Goal: Information Seeking & Learning: Learn about a topic

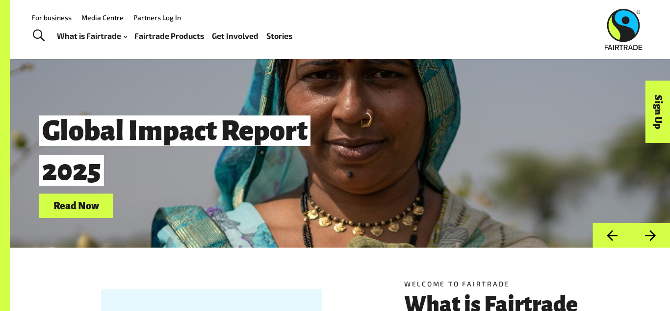
scroll to position [18, 0]
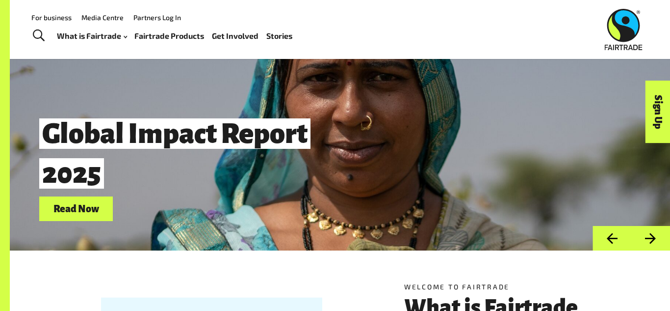
click at [191, 32] on link "Fairtrade Products" at bounding box center [169, 36] width 70 height 14
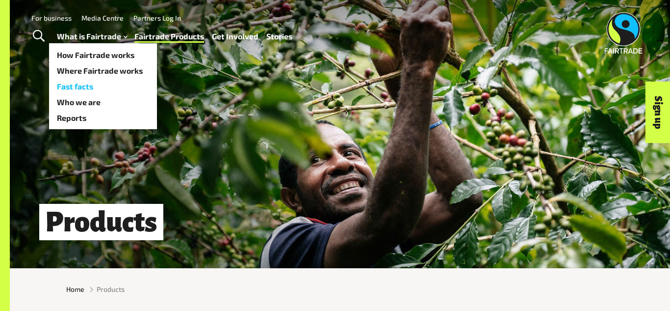
click at [82, 84] on link "Fast facts" at bounding box center [103, 87] width 108 height 16
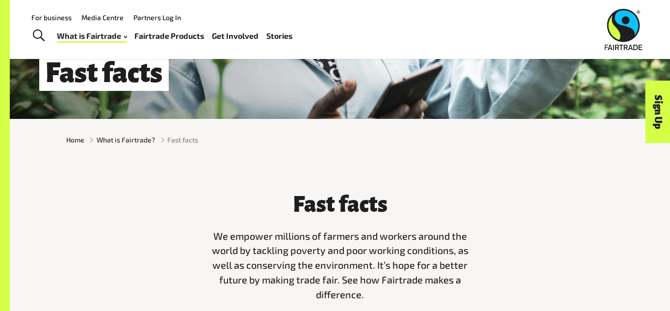
scroll to position [148, 0]
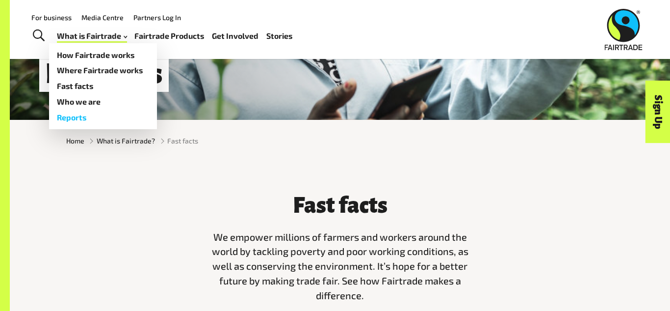
click at [82, 117] on link "Reports" at bounding box center [103, 117] width 108 height 16
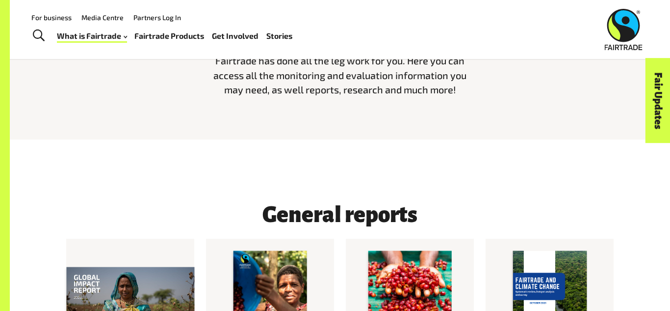
scroll to position [346, 0]
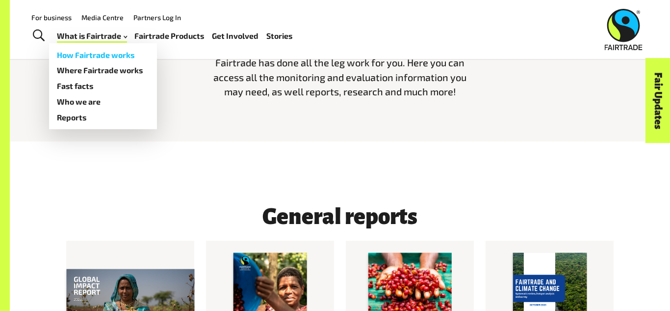
click at [114, 53] on link "How Fairtrade works" at bounding box center [103, 55] width 108 height 16
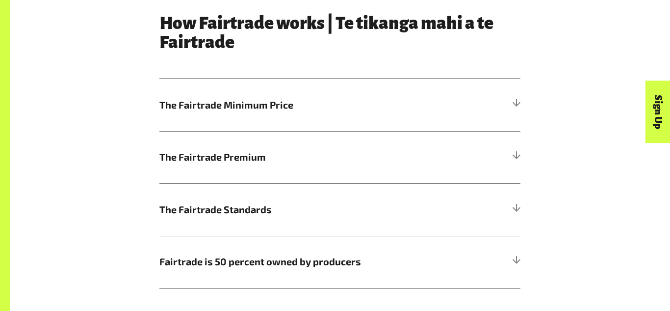
scroll to position [518, 0]
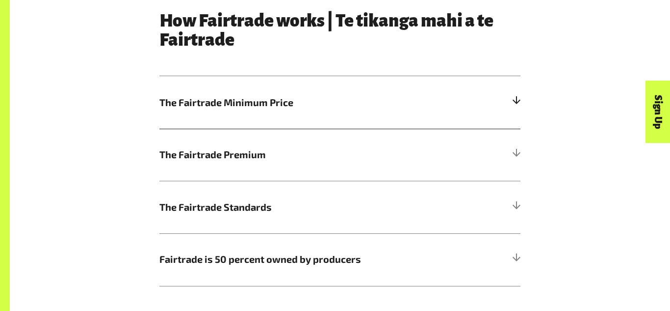
click at [499, 106] on h5 "The Fairtrade Minimum Price" at bounding box center [339, 102] width 361 height 53
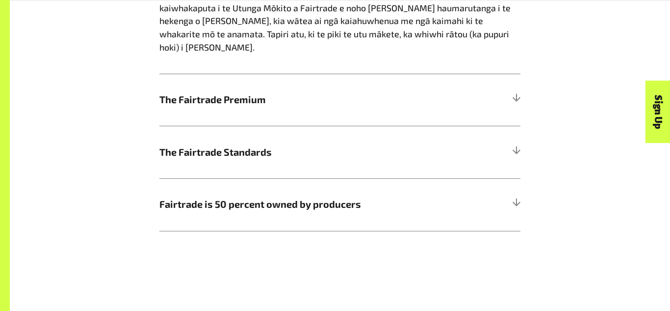
scroll to position [816, 0]
click at [496, 88] on h5 "The Fairtrade Premium" at bounding box center [339, 99] width 361 height 53
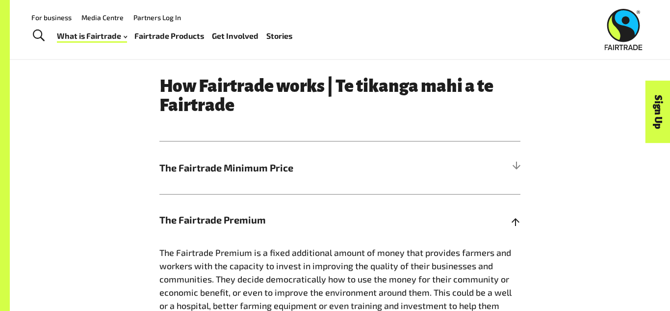
scroll to position [450, 0]
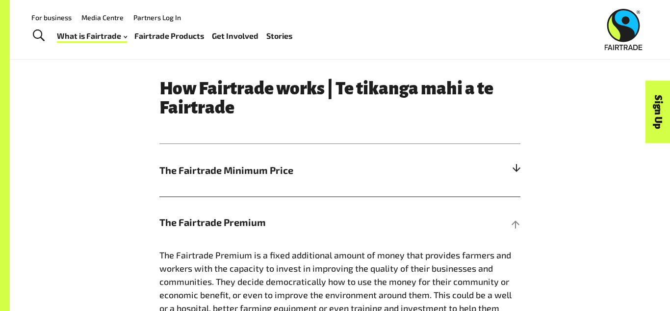
click at [386, 160] on h5 "The Fairtrade Minimum Price" at bounding box center [339, 170] width 361 height 53
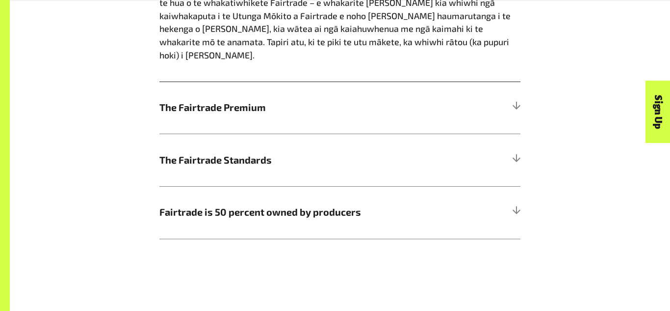
scroll to position [812, 0]
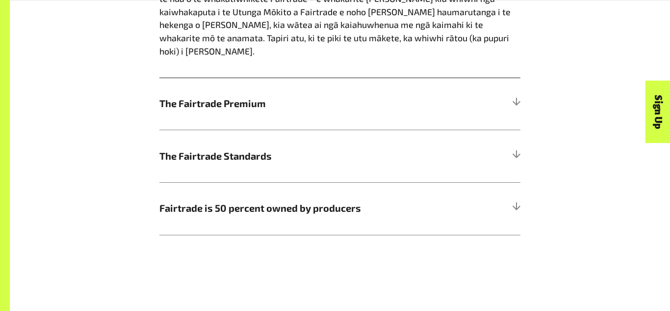
click at [414, 149] on span "The Fairtrade Standards" at bounding box center [294, 156] width 271 height 15
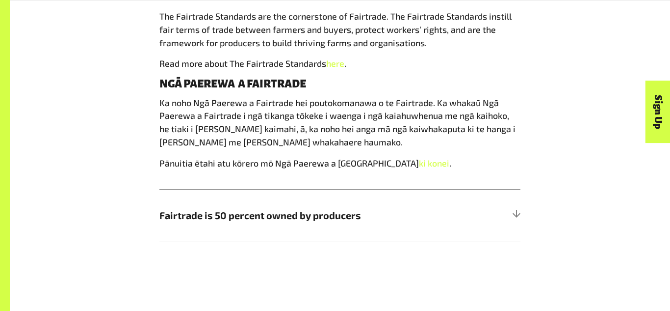
scroll to position [743, 0]
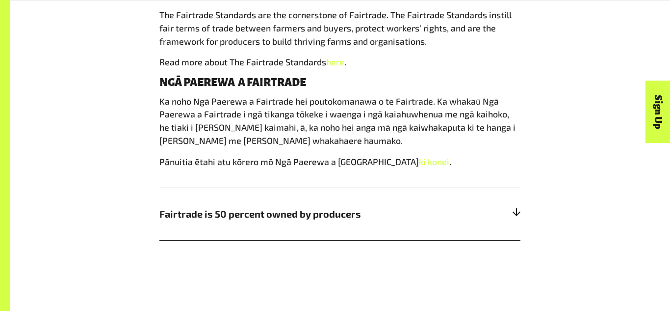
click at [446, 207] on h5 "Fairtrade is 50 percent owned by producers" at bounding box center [339, 213] width 361 height 53
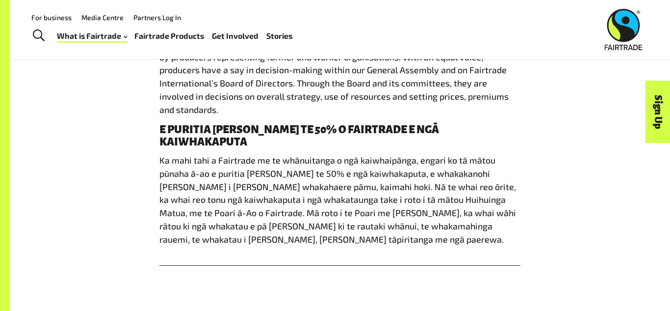
scroll to position [0, 0]
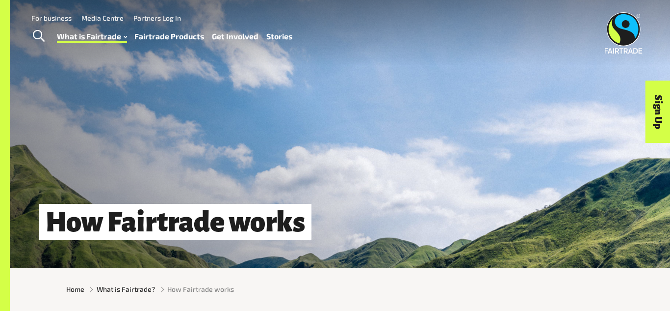
click at [166, 38] on link "Fairtrade Products" at bounding box center [169, 36] width 70 height 14
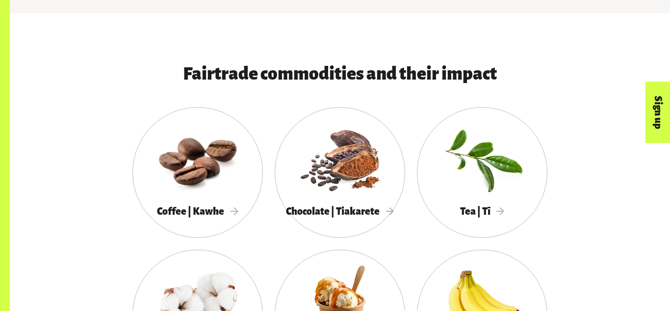
scroll to position [480, 0]
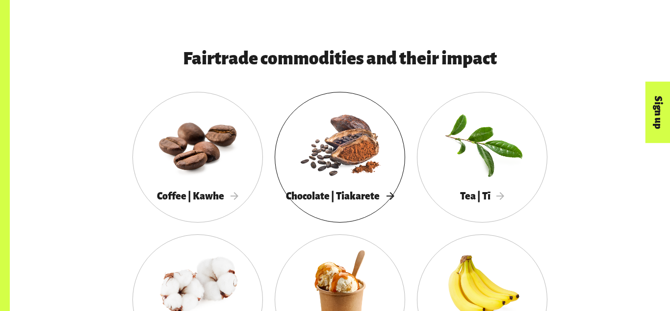
click at [369, 169] on div at bounding box center [340, 143] width 131 height 85
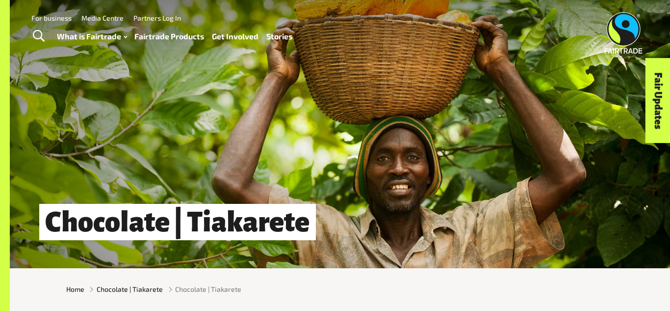
click at [167, 31] on link "Fairtrade Products" at bounding box center [169, 36] width 70 height 14
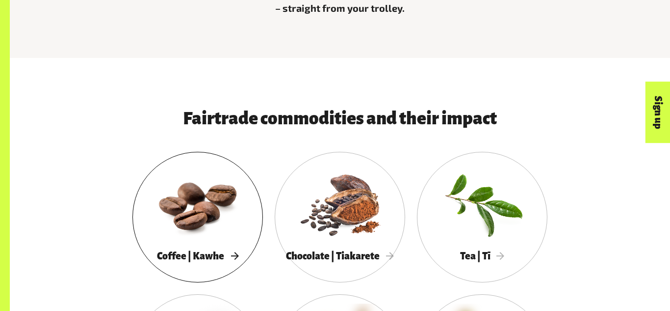
scroll to position [494, 0]
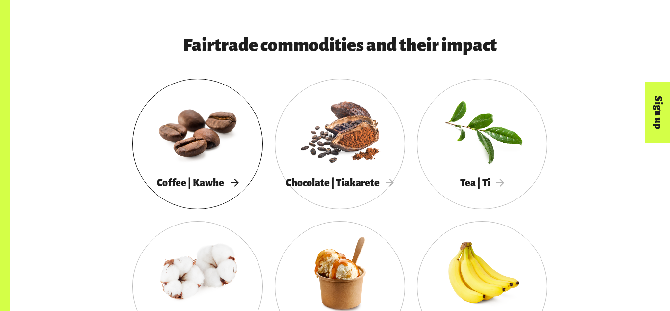
click at [224, 180] on span "Coffee | Kawhe" at bounding box center [197, 182] width 81 height 11
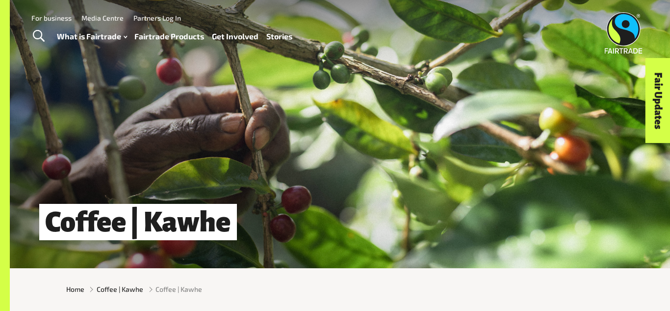
click at [168, 34] on link "Fairtrade Products" at bounding box center [169, 36] width 70 height 14
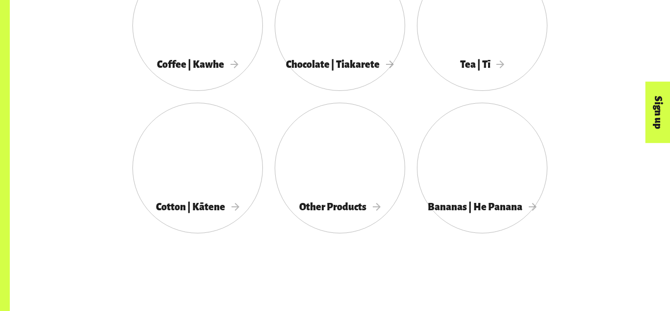
scroll to position [613, 0]
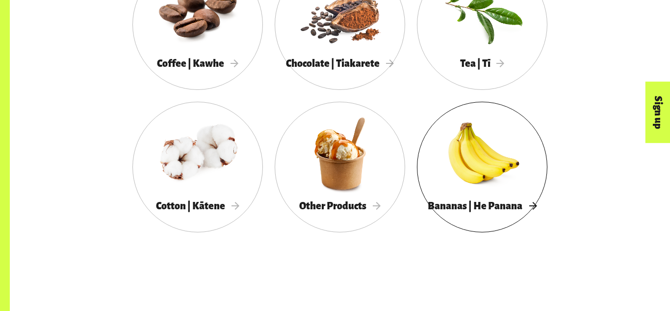
click at [476, 204] on span "Bananas | He Panana" at bounding box center [482, 205] width 109 height 11
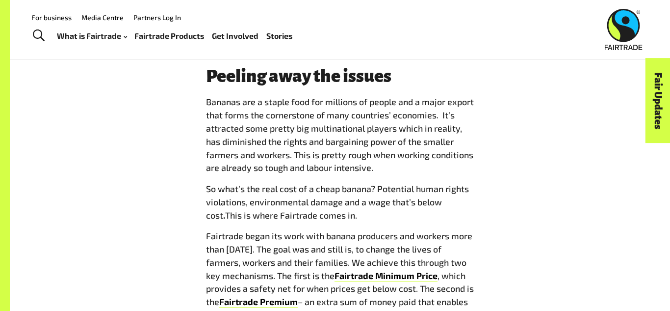
scroll to position [778, 0]
